Goal: Task Accomplishment & Management: Use online tool/utility

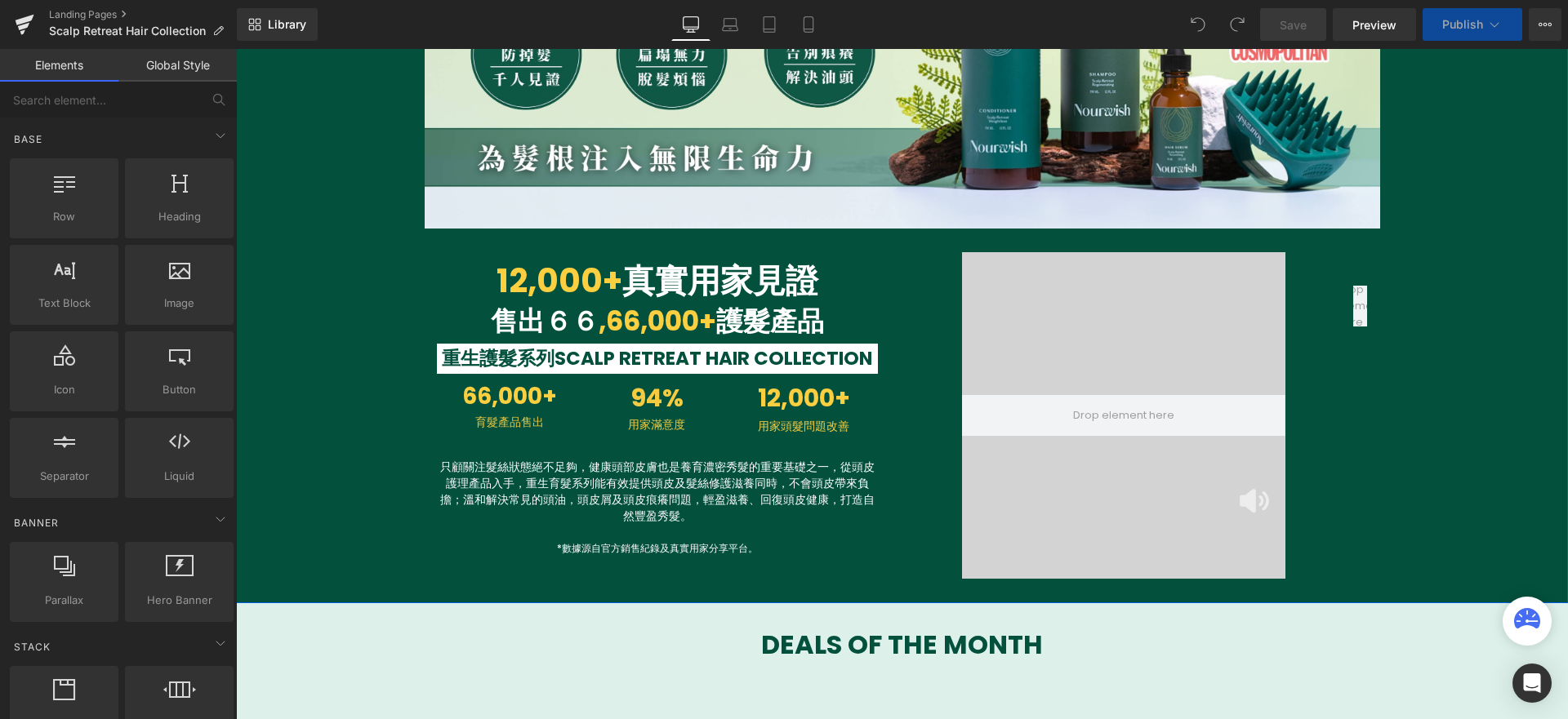
scroll to position [577, 0]
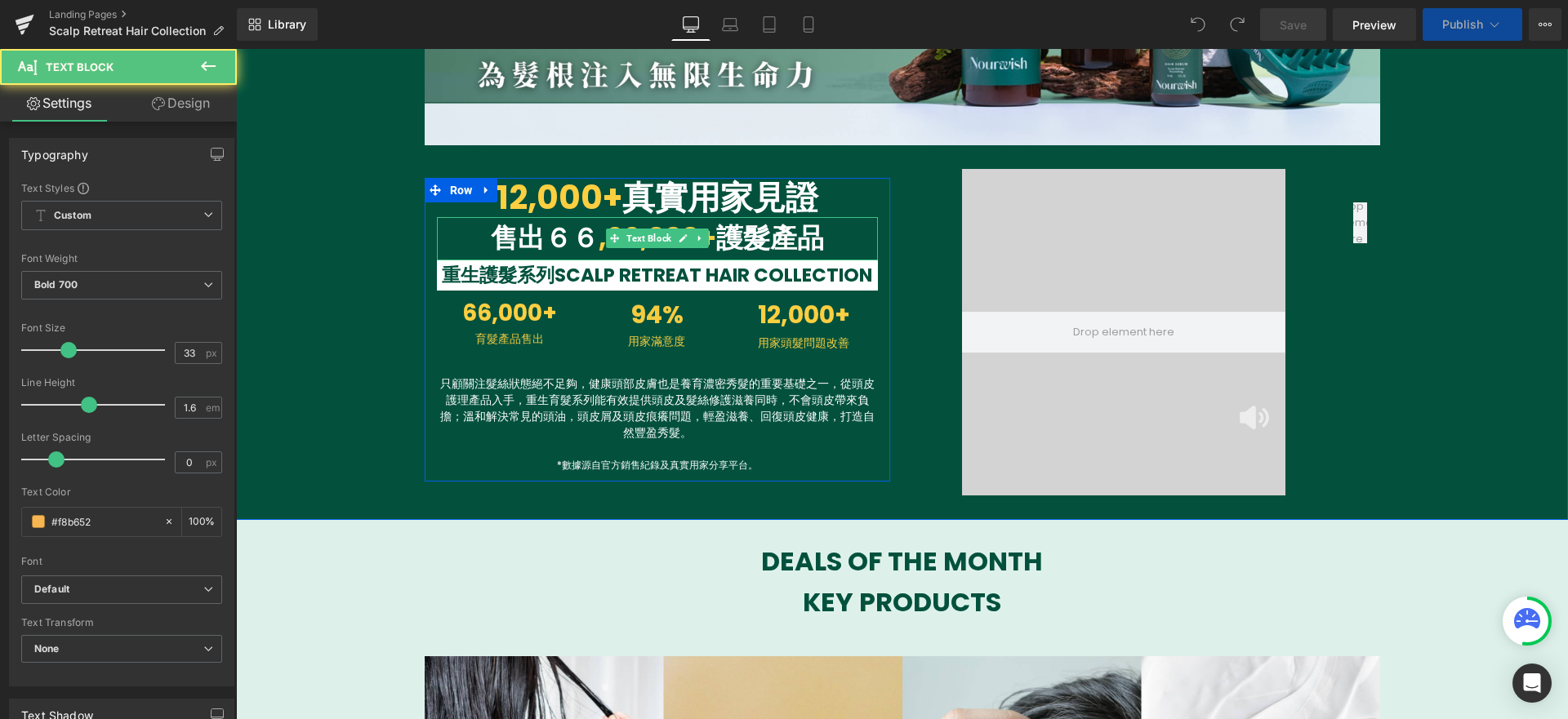
click at [580, 233] on span "售出６６" at bounding box center [544, 238] width 108 height 38
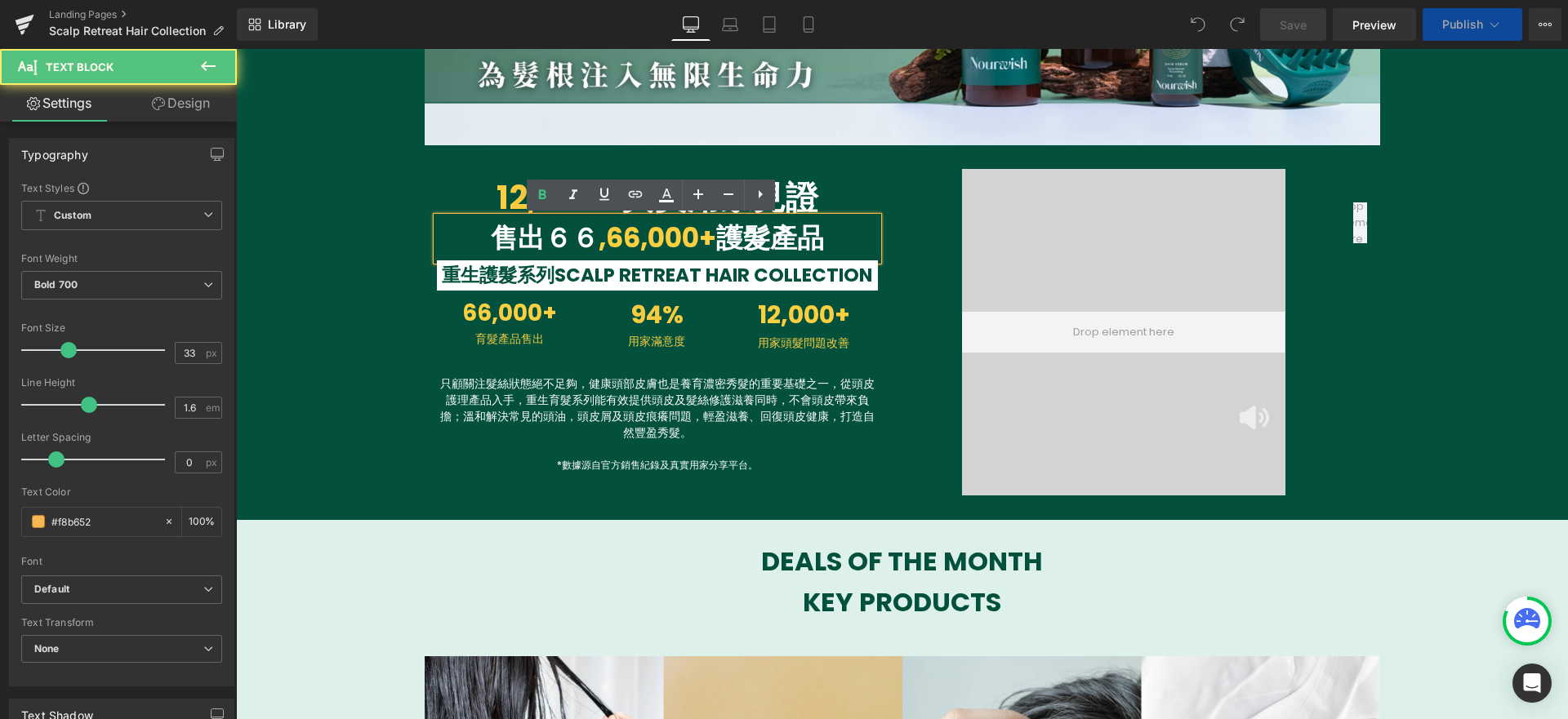
click at [588, 233] on span "售出６６" at bounding box center [544, 238] width 108 height 38
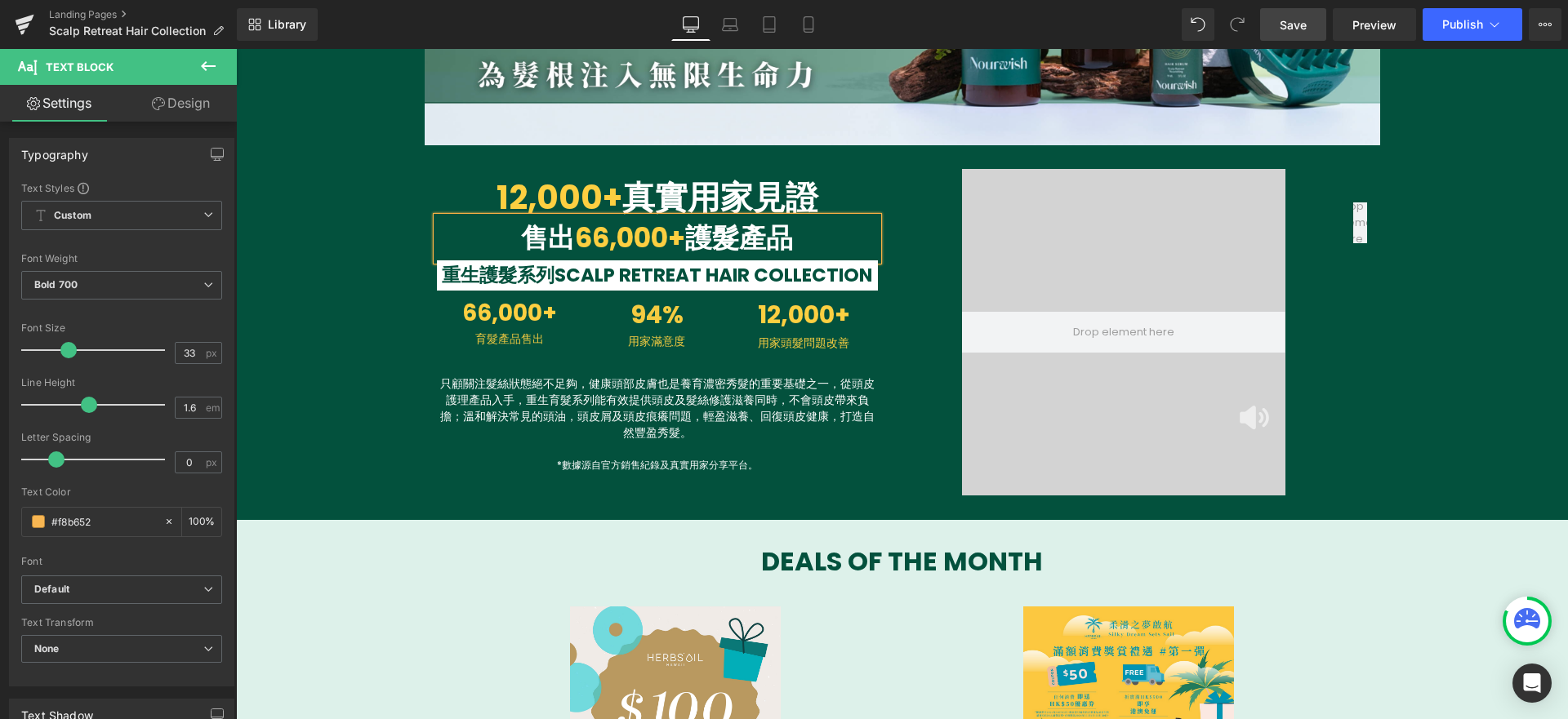
click at [1287, 29] on span "Save" at bounding box center [1292, 25] width 27 height 17
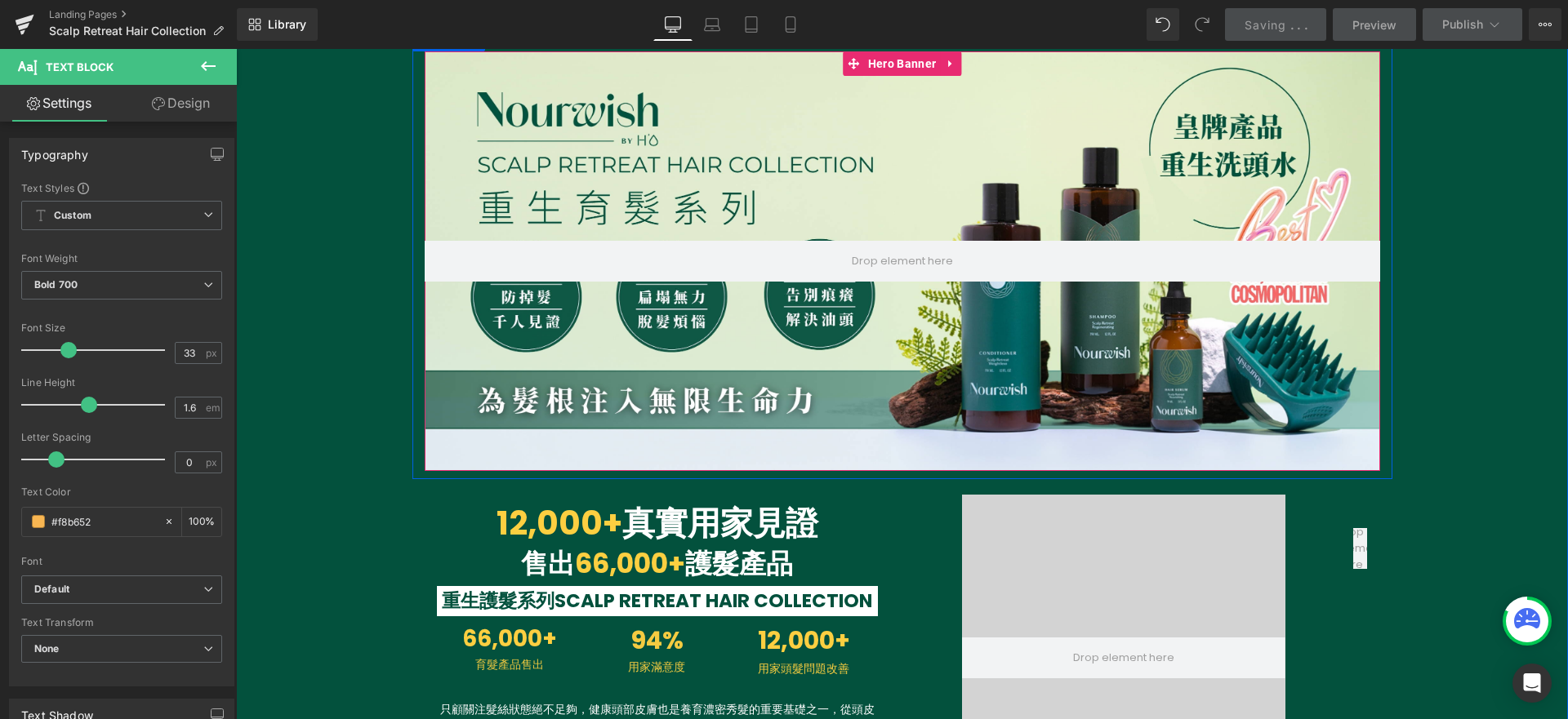
scroll to position [261, 0]
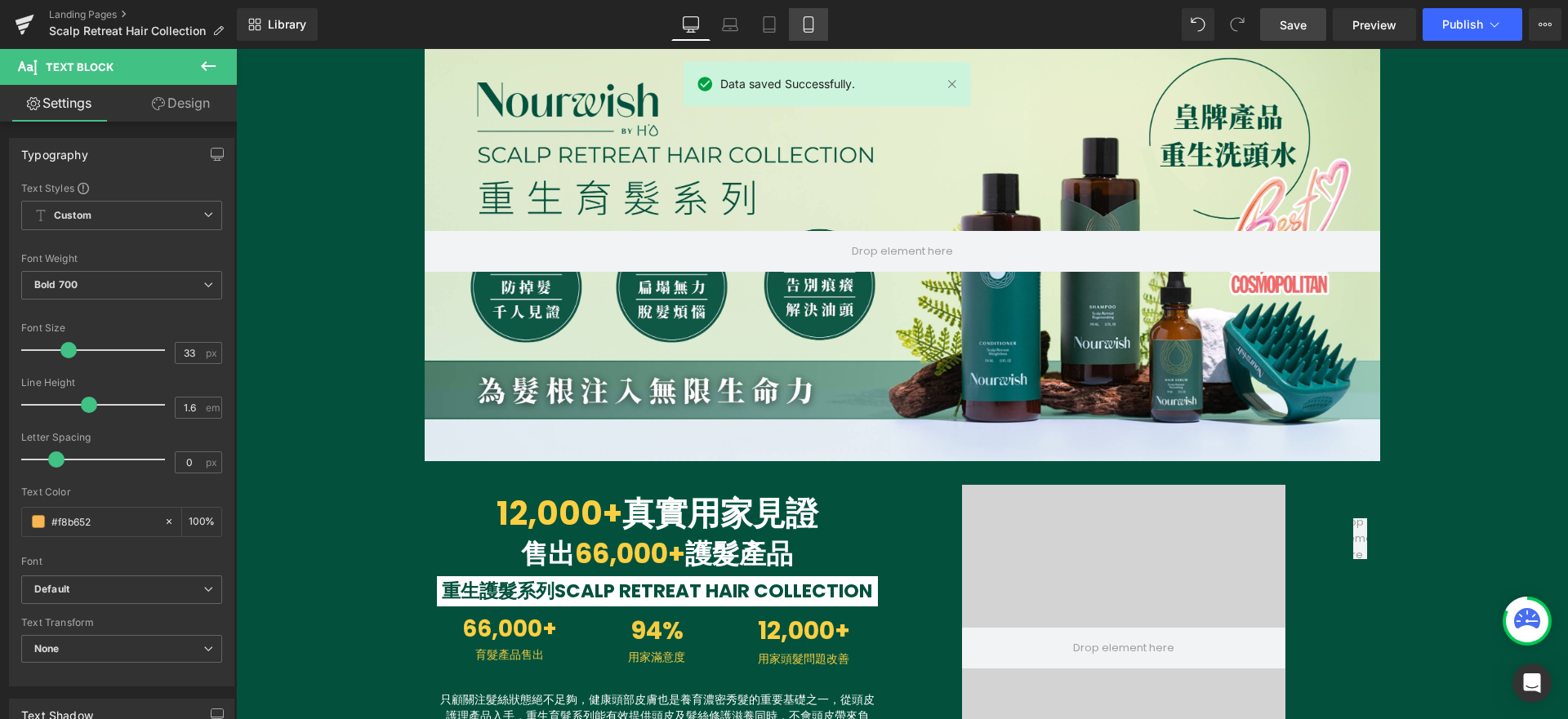
click at [808, 30] on icon at bounding box center [808, 30] width 9 height 0
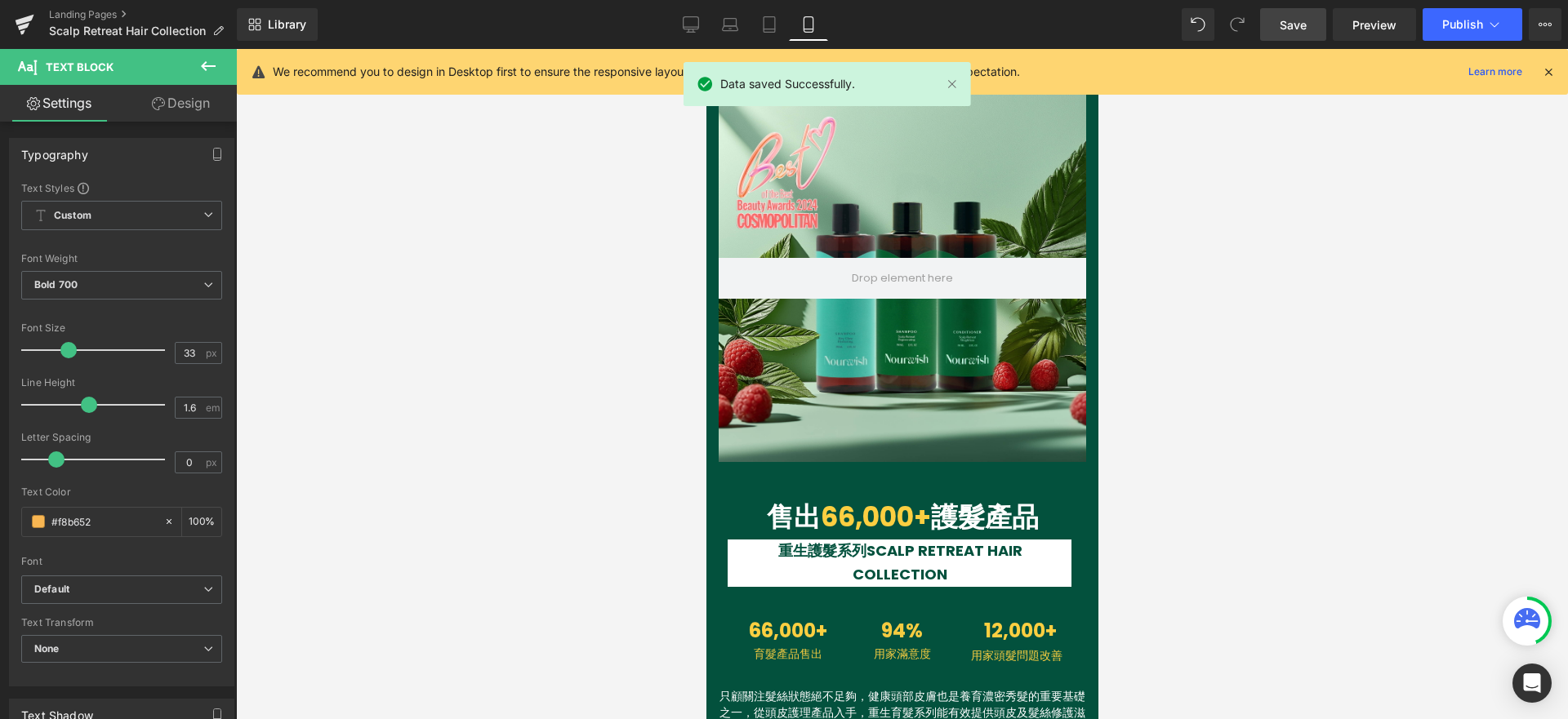
scroll to position [209, 0]
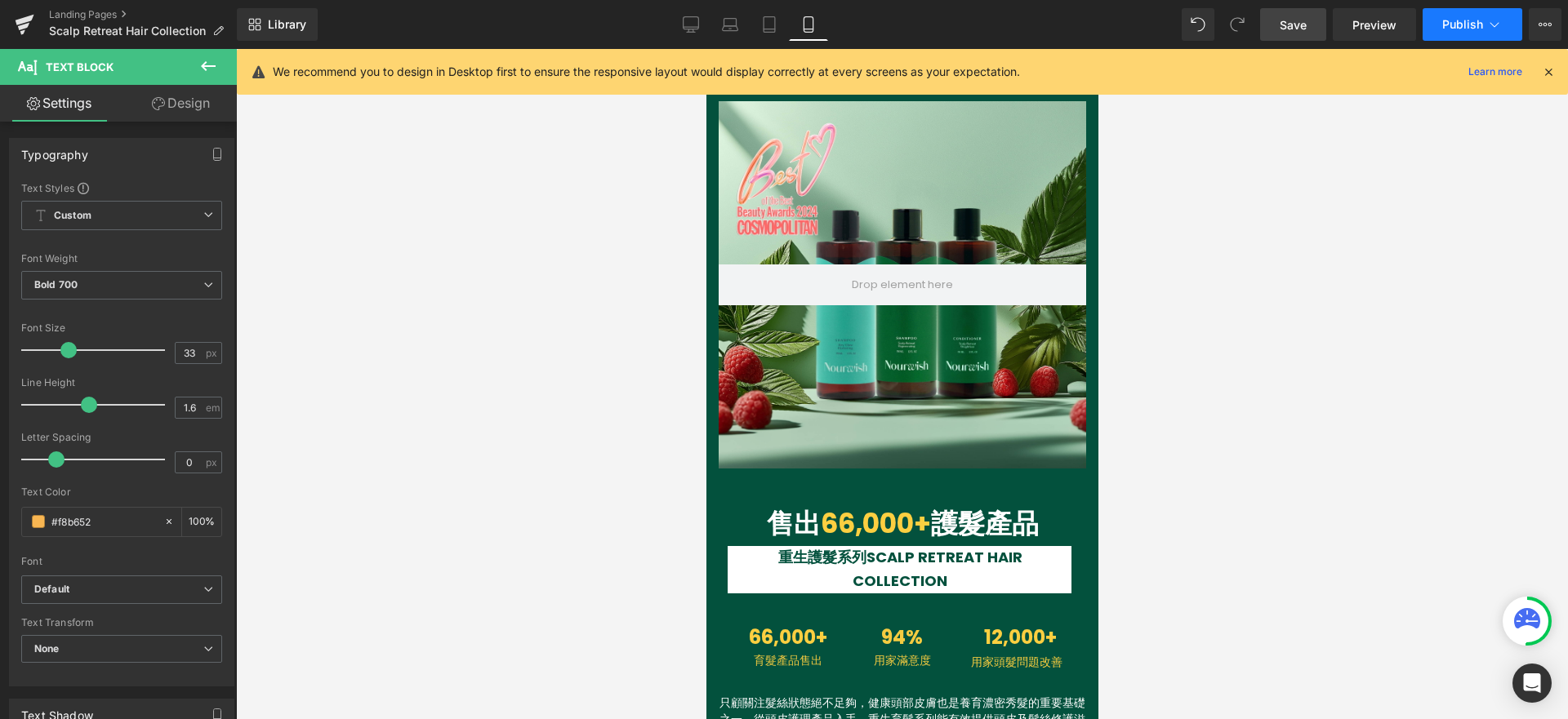
click at [1481, 28] on span "Publish" at bounding box center [1462, 24] width 41 height 13
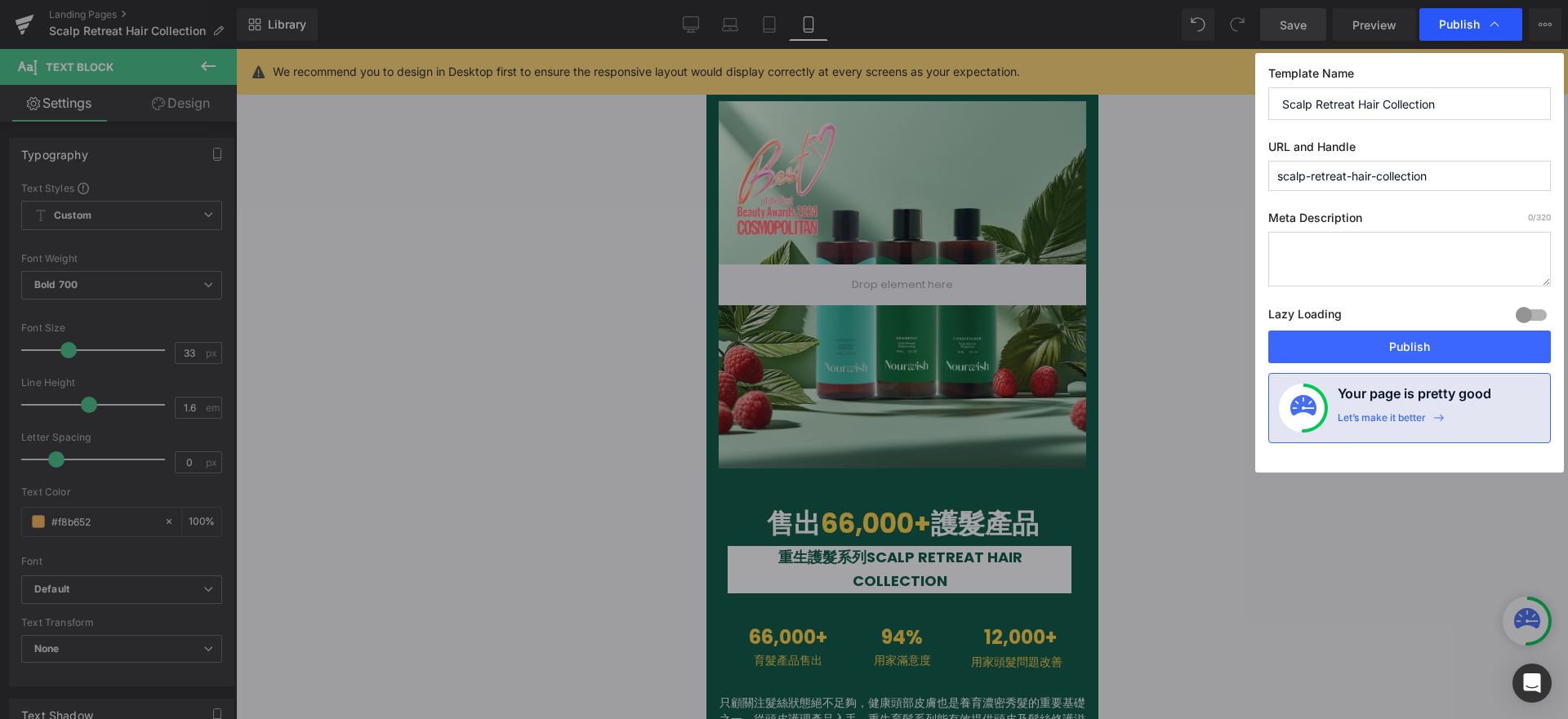
click at [1462, 22] on span "Publish" at bounding box center [1459, 24] width 41 height 15
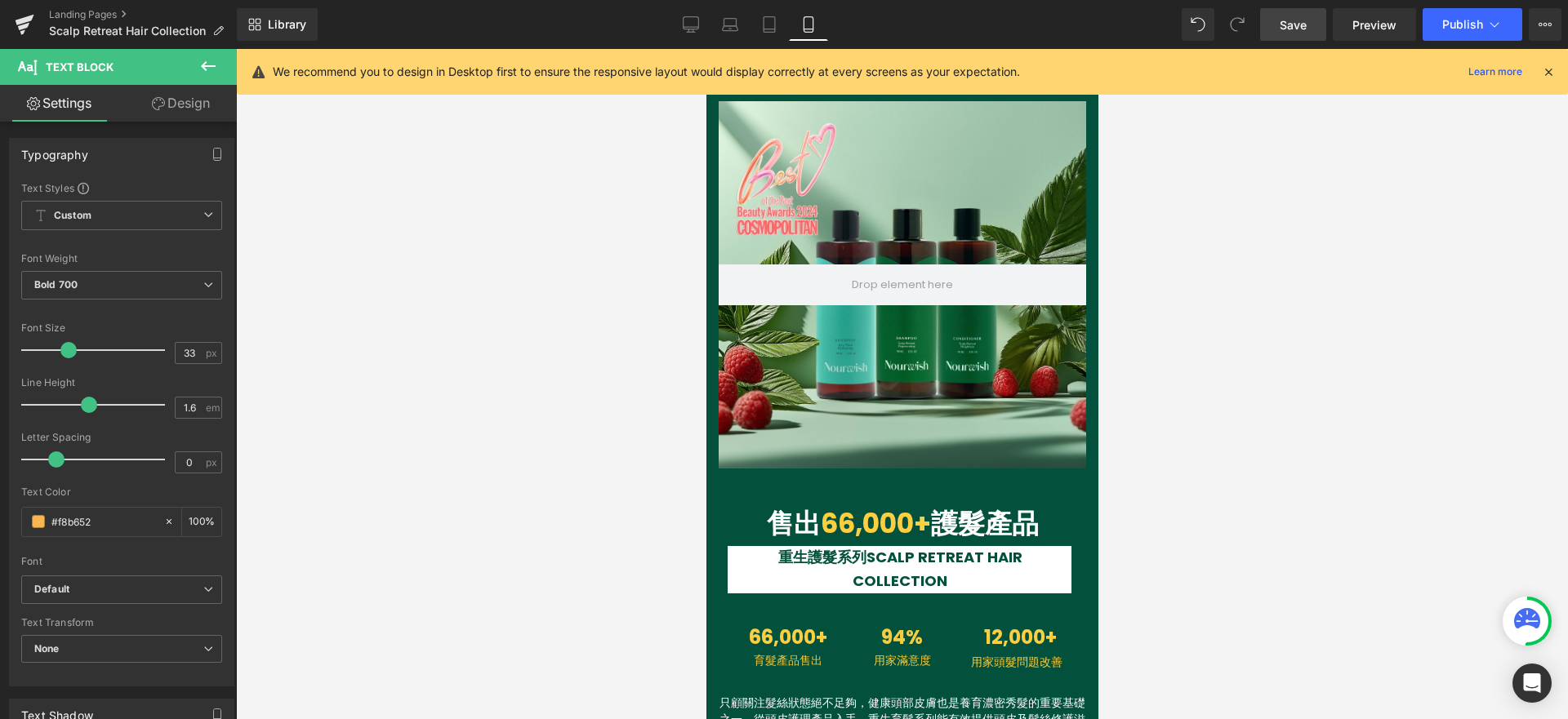
click at [1462, 22] on span "Publish" at bounding box center [1462, 24] width 41 height 13
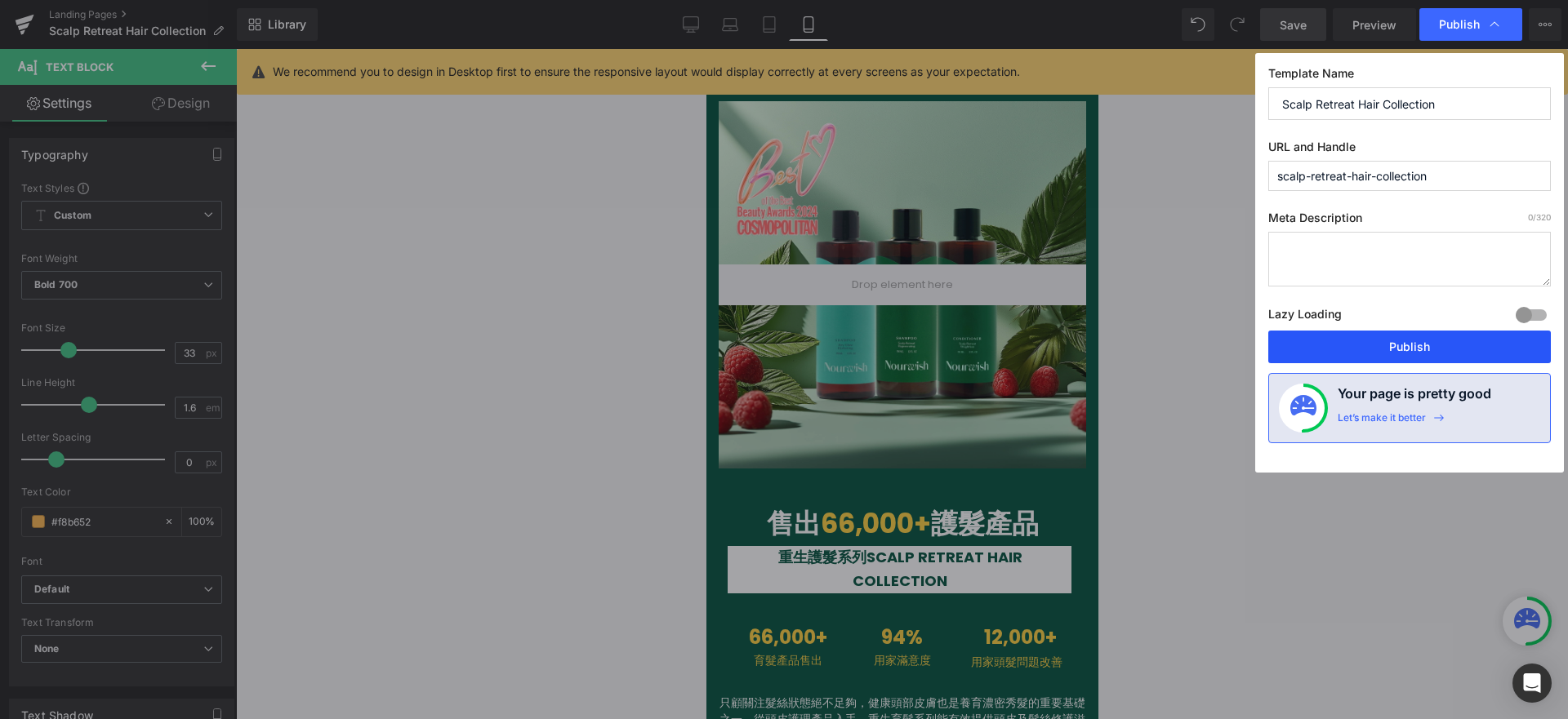
click at [1440, 339] on button "Publish" at bounding box center [1409, 346] width 283 height 32
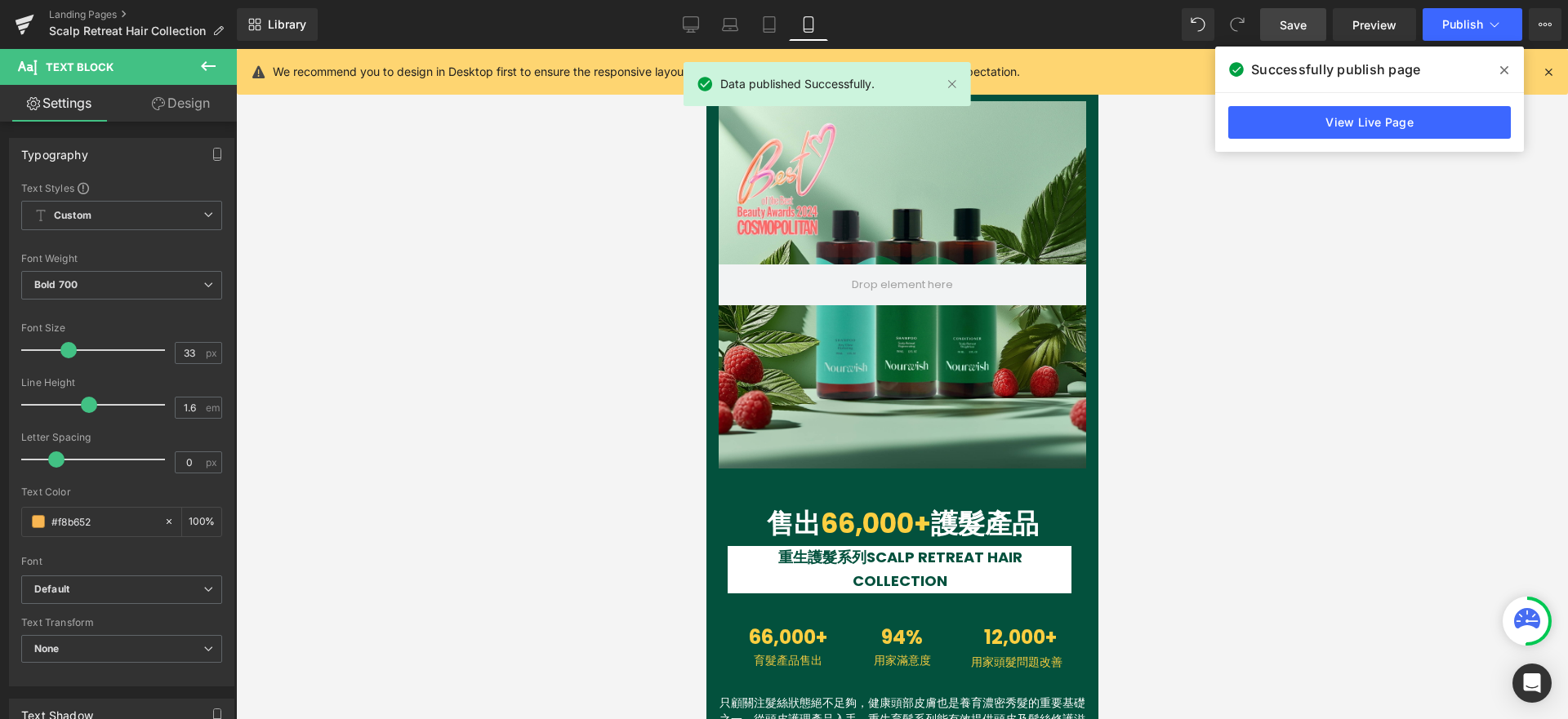
click at [1507, 71] on icon at bounding box center [1503, 70] width 8 height 13
